Goal: Check status

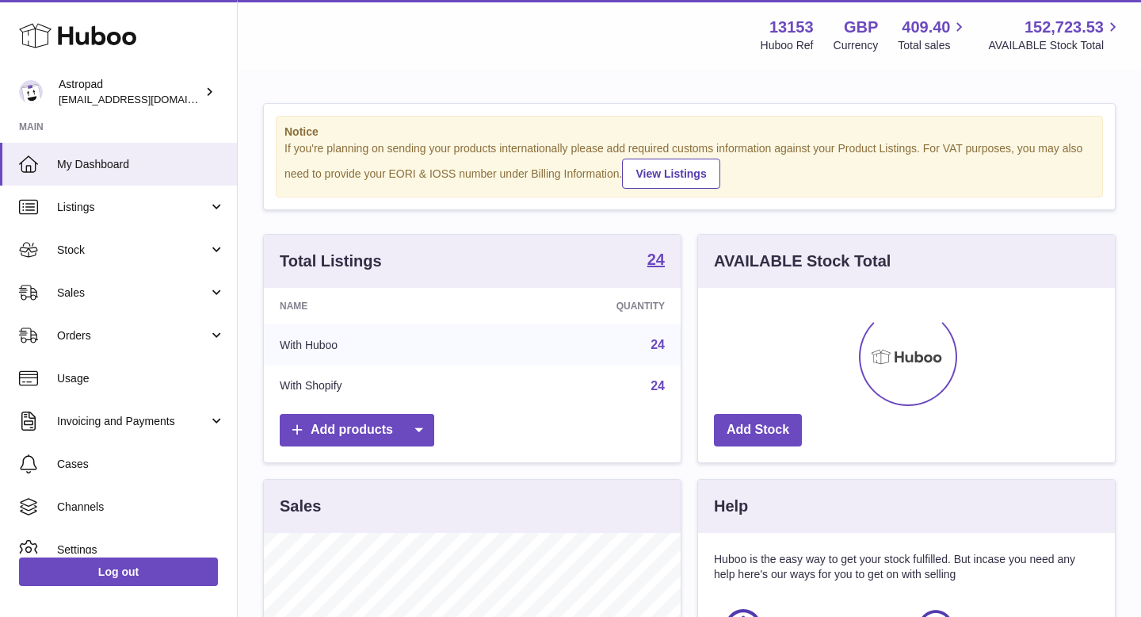
scroll to position [247, 417]
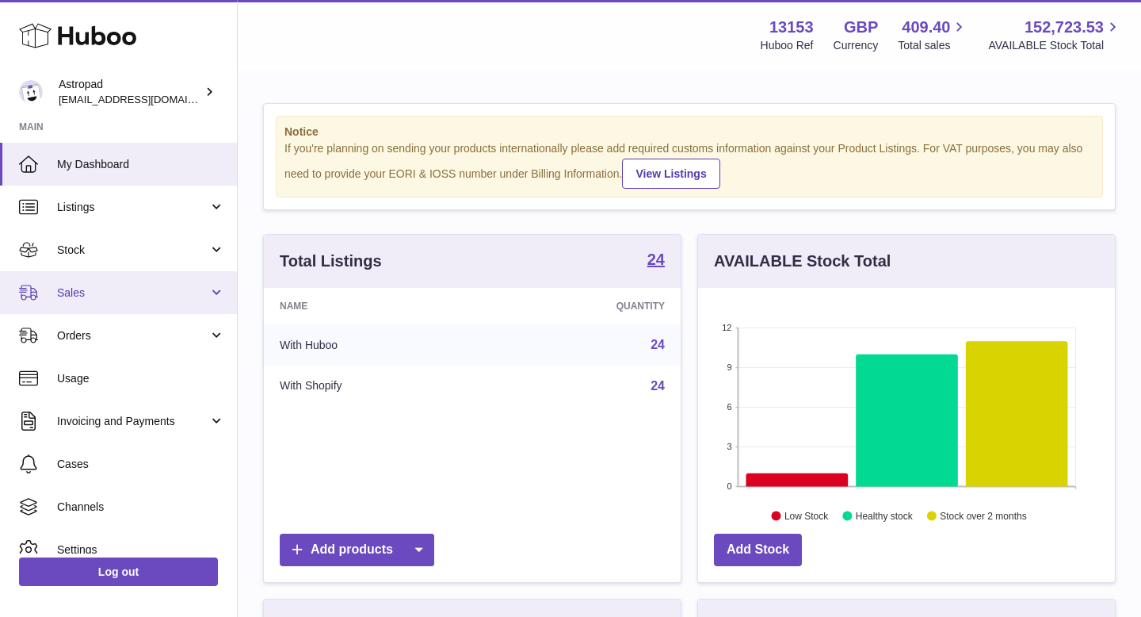
click at [126, 306] on link "Sales" at bounding box center [118, 292] width 237 height 43
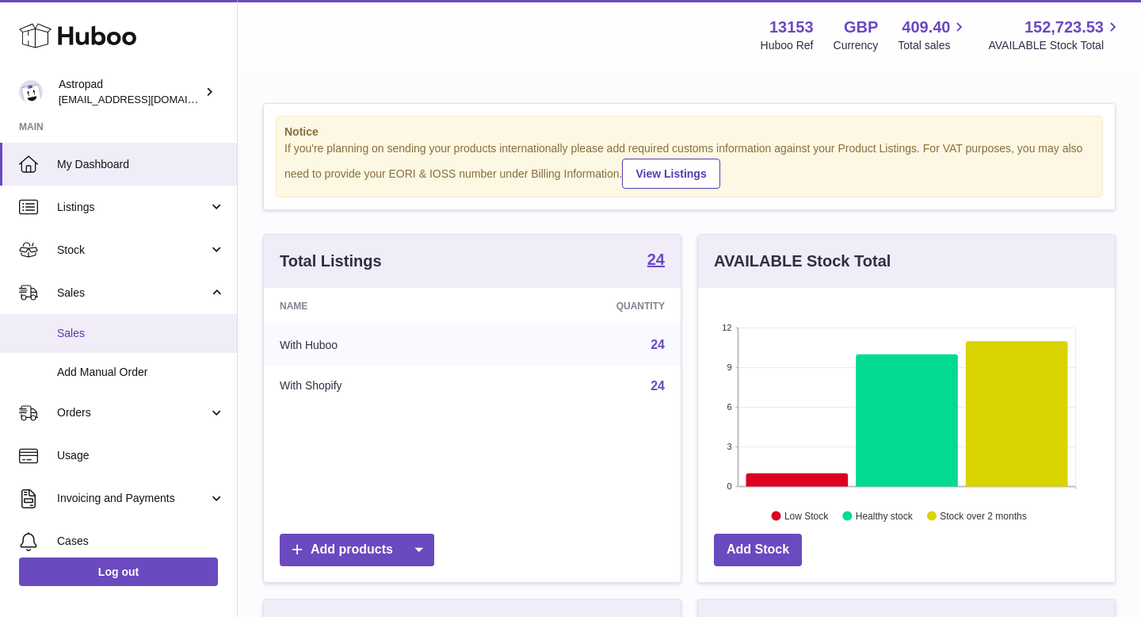
click at [97, 334] on span "Sales" at bounding box center [141, 333] width 168 height 15
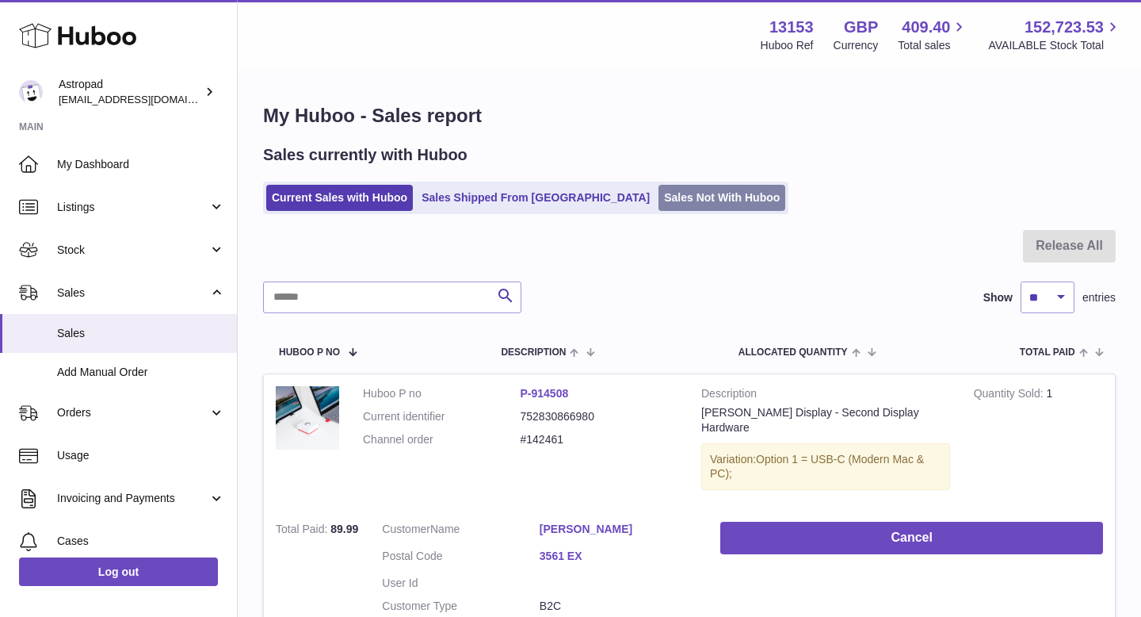
click at [659, 197] on link "Sales Not With Huboo" at bounding box center [722, 198] width 127 height 26
